Goal: Information Seeking & Learning: Learn about a topic

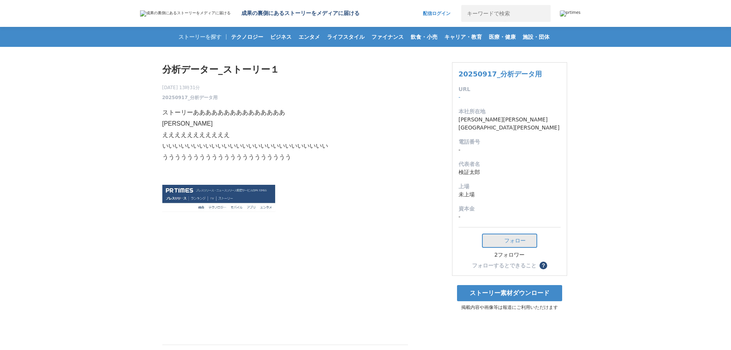
click at [513, 233] on button "フォロー" at bounding box center [509, 240] width 55 height 14
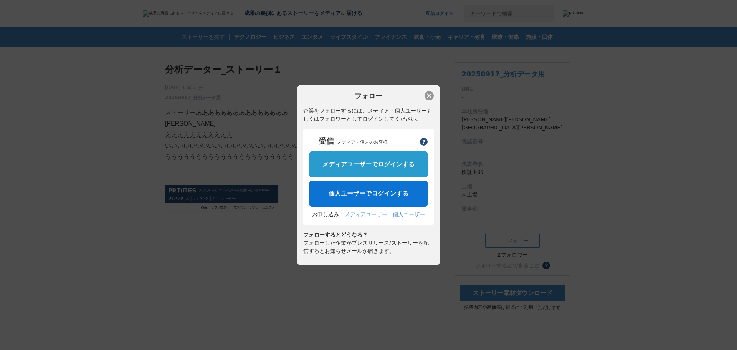
click at [429, 96] on button "button" at bounding box center [429, 95] width 9 height 9
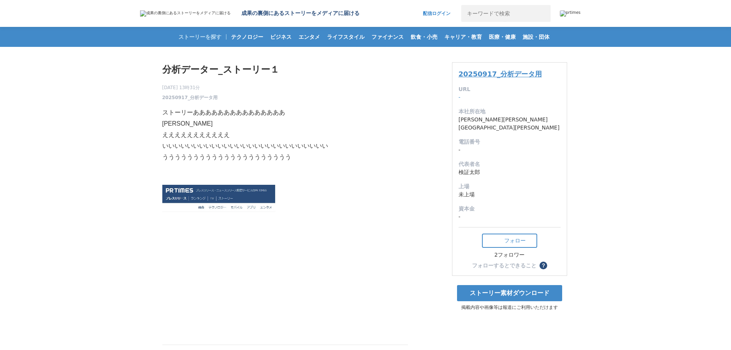
click at [484, 71] on link "20250917_分析データ用" at bounding box center [500, 74] width 83 height 8
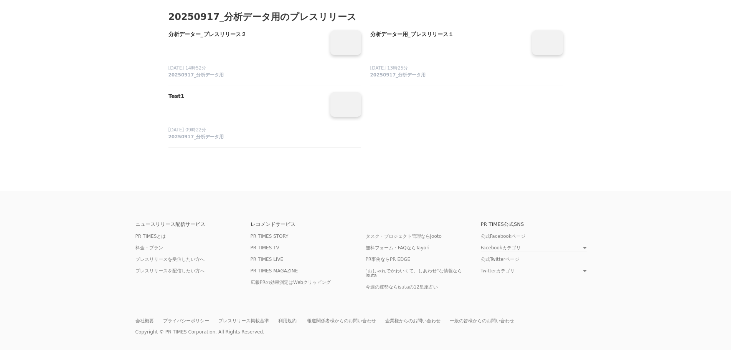
scroll to position [682, 0]
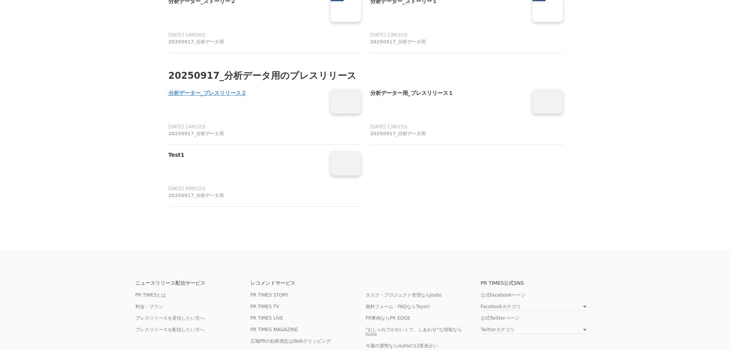
click at [188, 98] on h4 "分析データー_プレスリリース２" at bounding box center [247, 93] width 156 height 8
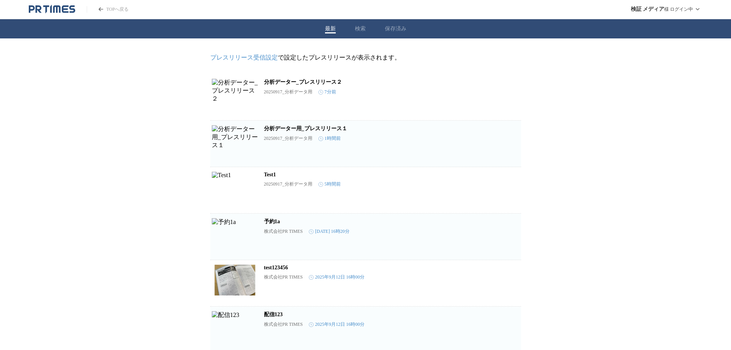
click at [334, 83] on link "分析データー_プレスリリース２" at bounding box center [303, 82] width 78 height 6
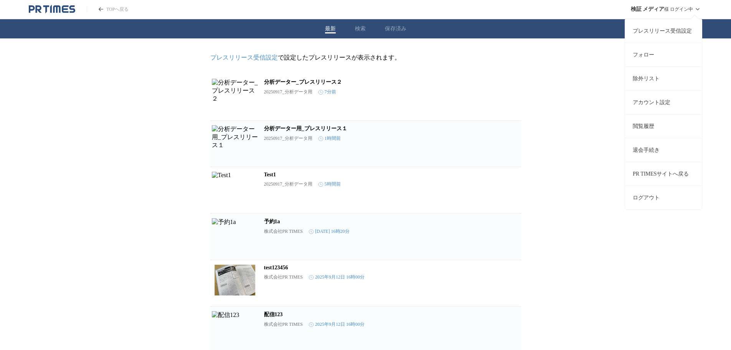
click at [653, 195] on button "ログアウト" at bounding box center [663, 197] width 77 height 24
click at [652, 198] on button "ログアウト" at bounding box center [663, 197] width 77 height 24
